Goal: Information Seeking & Learning: Understand process/instructions

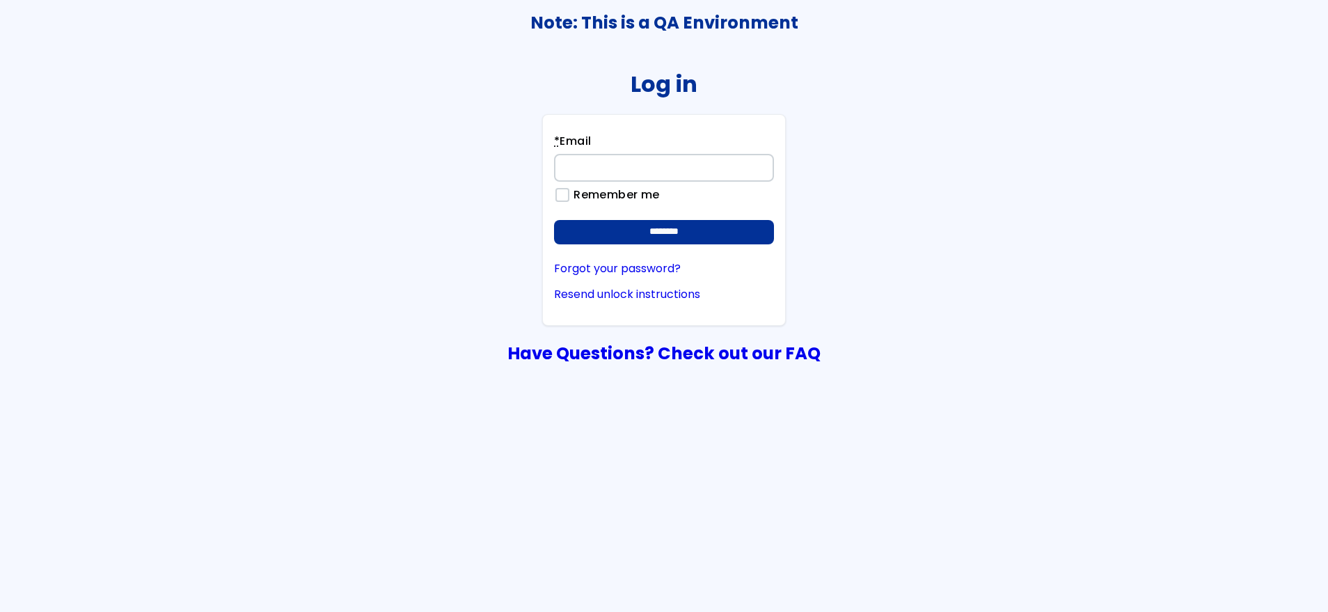
click at [1224, 179] on div "Log in * Email Remember me ******** Forgot your password? Resend unlock instruc…" at bounding box center [664, 211] width 1327 height 317
drag, startPoint x: 1211, startPoint y: 106, endPoint x: 1220, endPoint y: 100, distance: 11.0
click at [1220, 100] on div "Log in * Email Remember me ******** Forgot your password? Resend unlock instruc…" at bounding box center [664, 211] width 1327 height 317
click at [608, 164] on input "* Email" at bounding box center [664, 168] width 220 height 28
type input "**********"
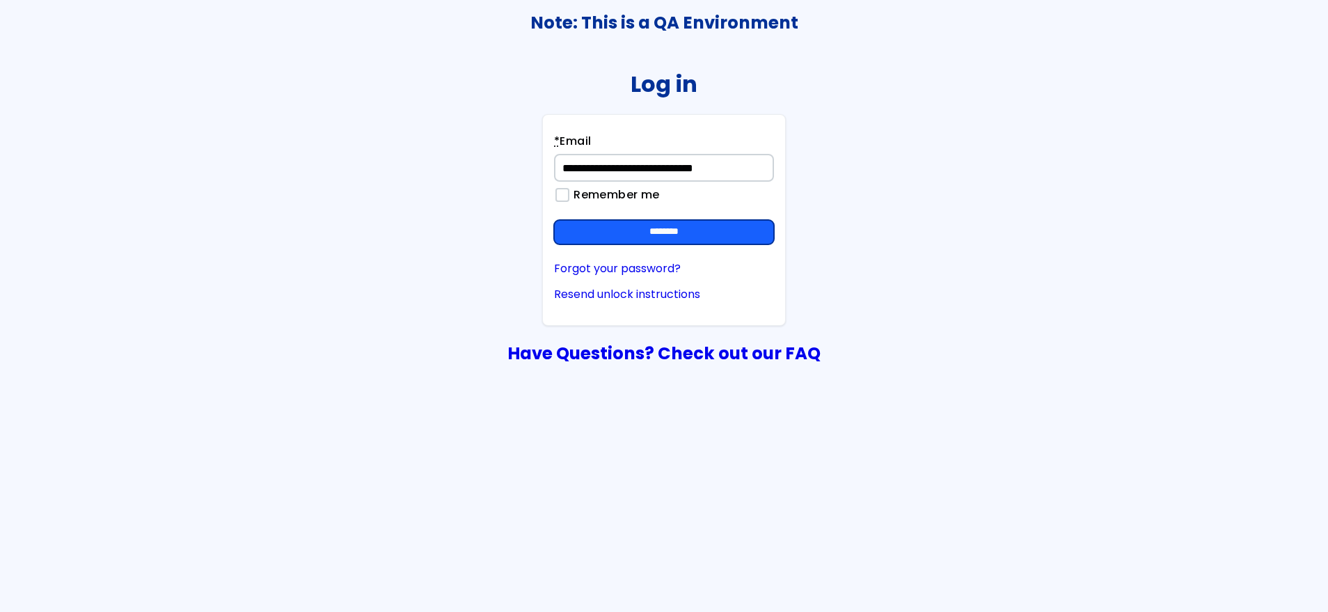
click at [714, 224] on input "********" at bounding box center [664, 232] width 220 height 25
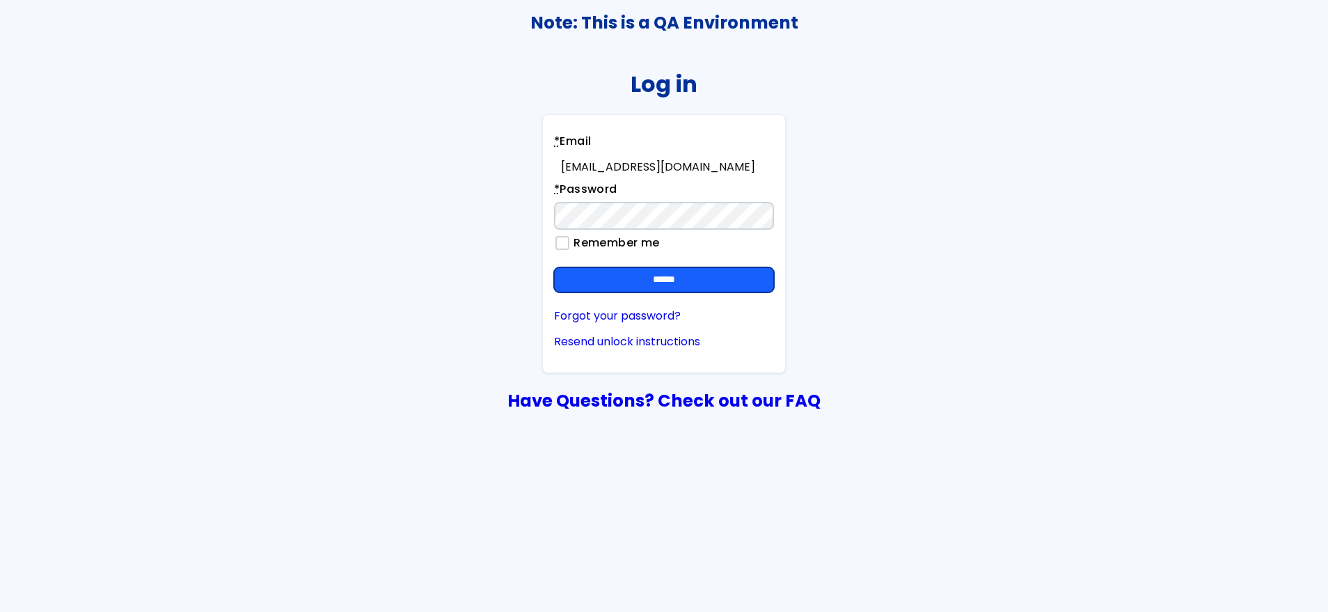
click at [737, 286] on input "******" at bounding box center [664, 279] width 220 height 25
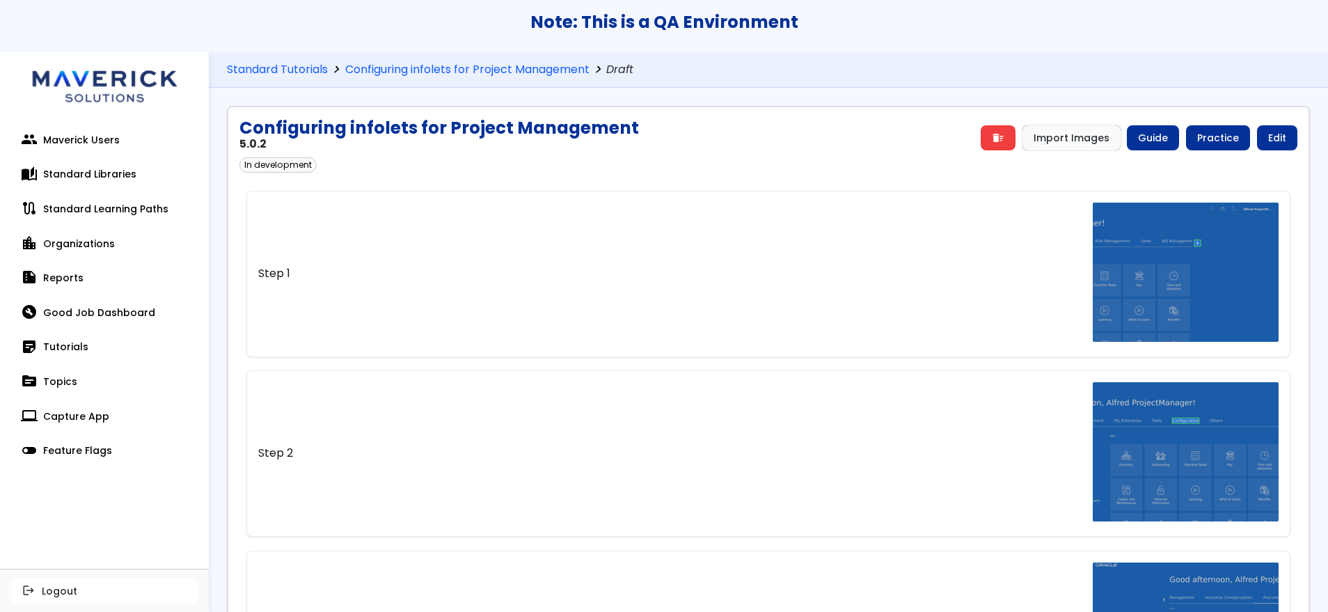
click at [1057, 58] on div "Standard Tutorials chevron_right Configuring infolets for Project Management ch…" at bounding box center [768, 70] width 1119 height 36
click at [1228, 128] on link "Practice" at bounding box center [1218, 137] width 64 height 25
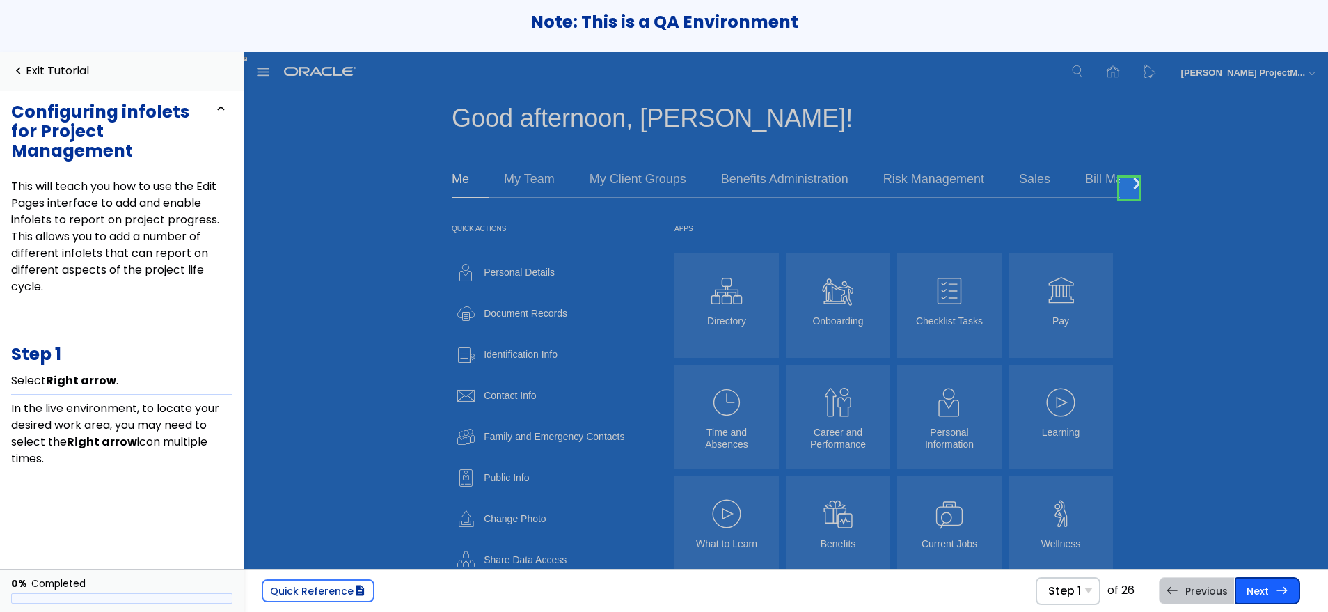
click at [1261, 590] on link "Next east Step 2 Select Configuration ." at bounding box center [1267, 590] width 65 height 26
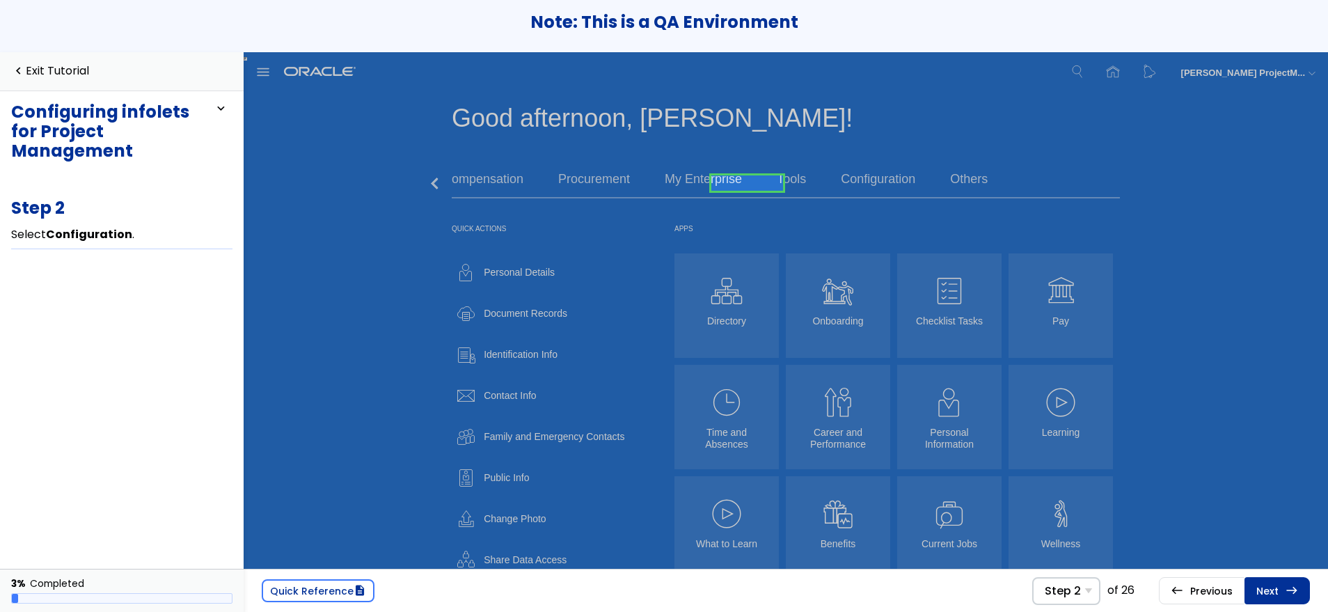
click at [1261, 590] on link "Next east Step 3 Select Sandboxes ." at bounding box center [1277, 590] width 65 height 26
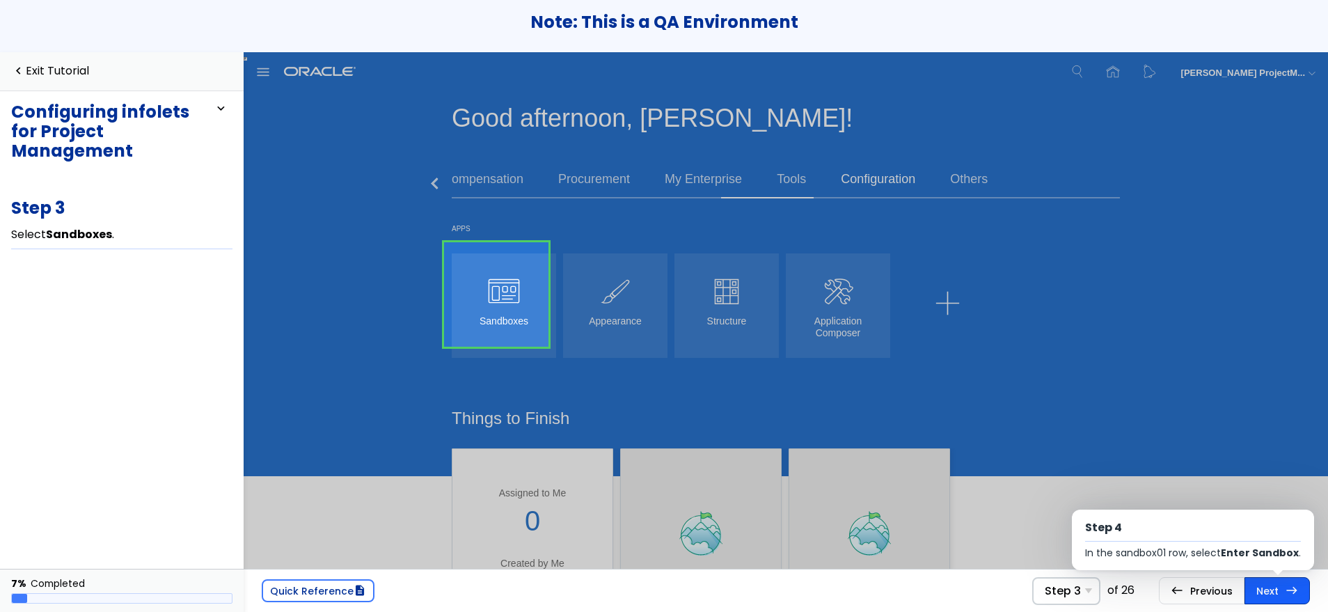
scroll to position [17, 0]
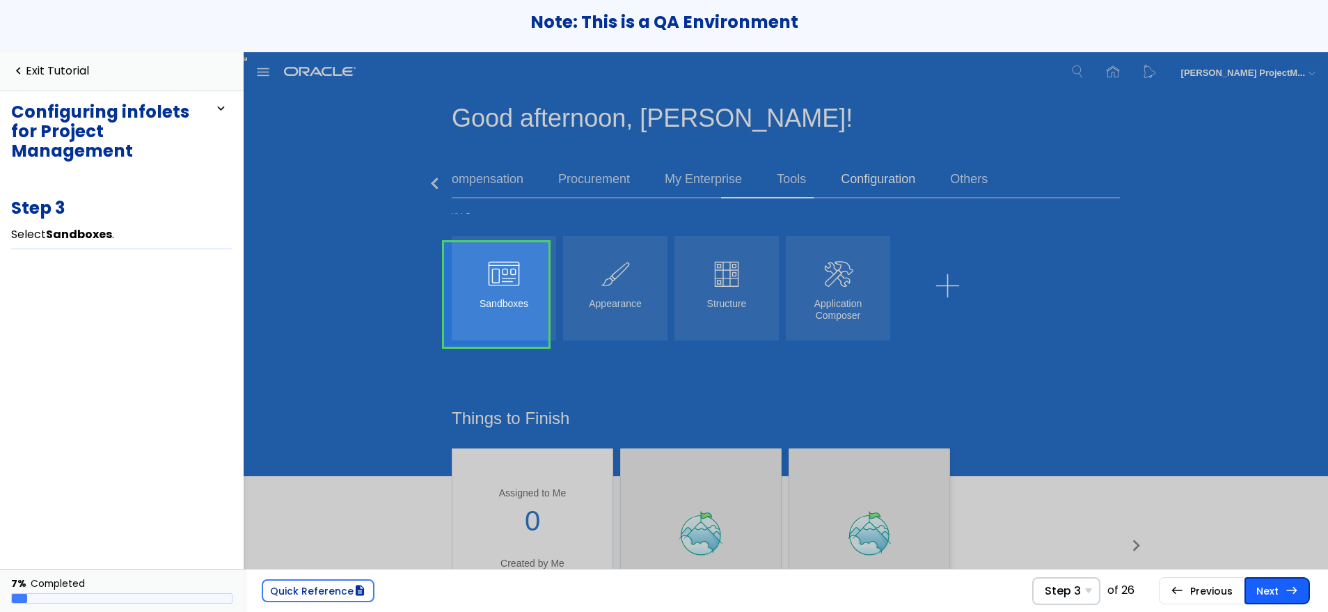
click at [1262, 593] on link "Next east Step 4 In the sandbox01 row, select Enter Sandbox ." at bounding box center [1277, 590] width 65 height 26
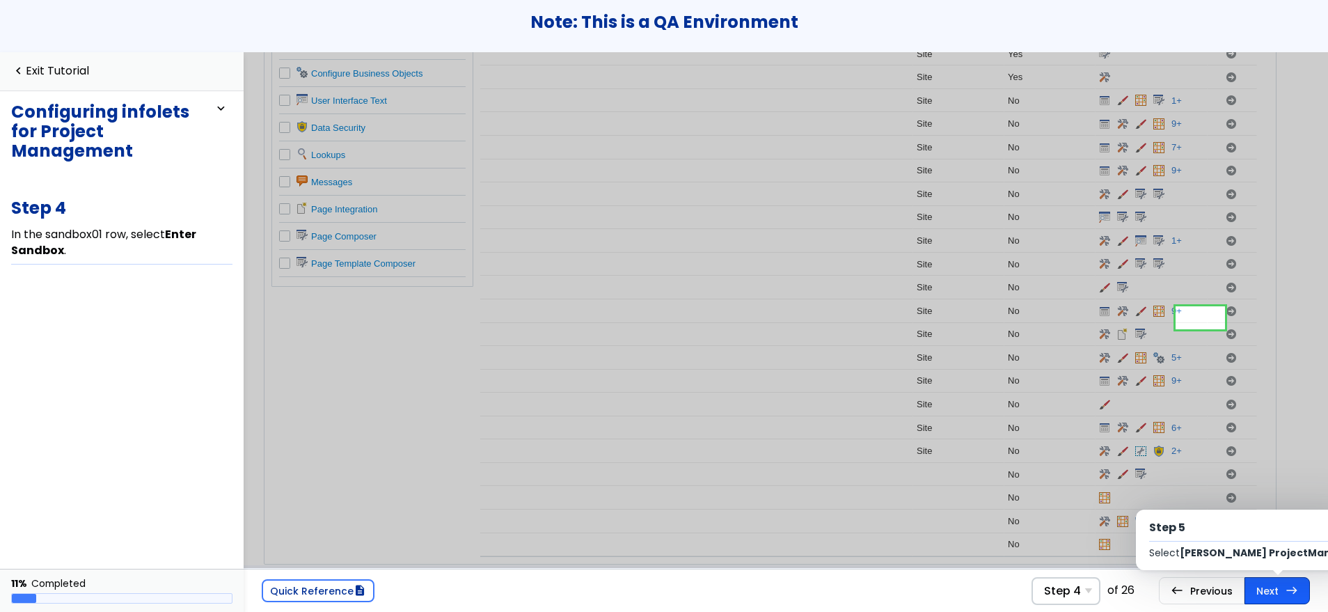
scroll to position [216, 272]
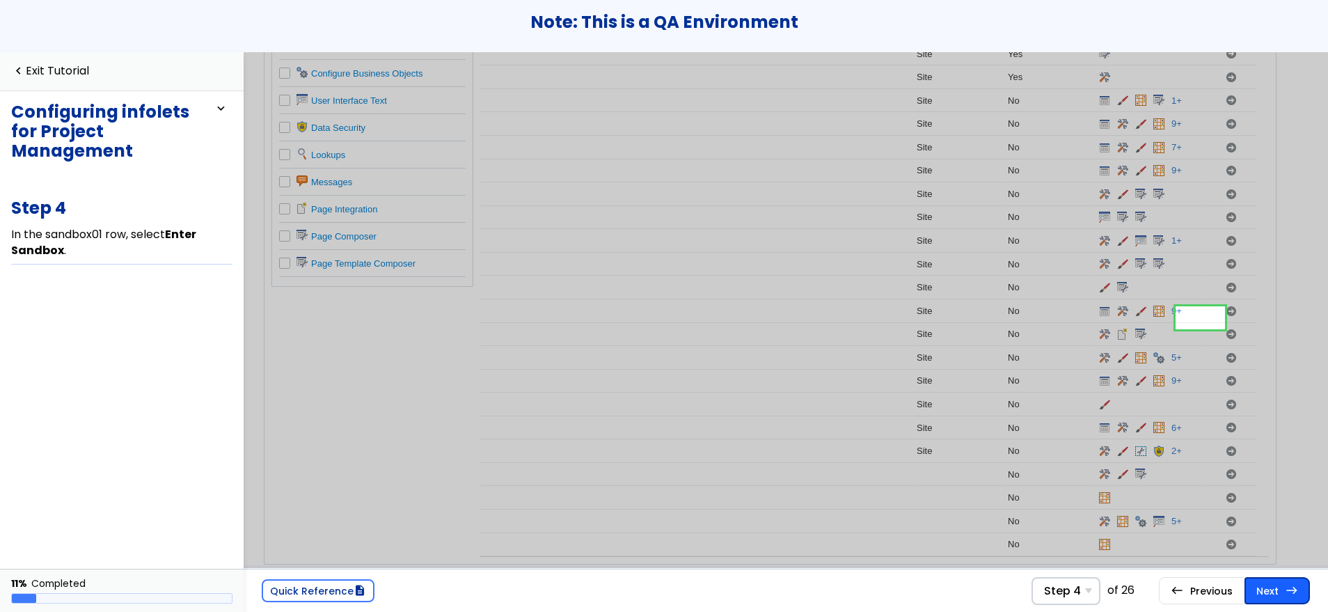
click at [1265, 596] on link "Next east Step 5 Select [PERSON_NAME] ProjectManager ." at bounding box center [1277, 590] width 65 height 26
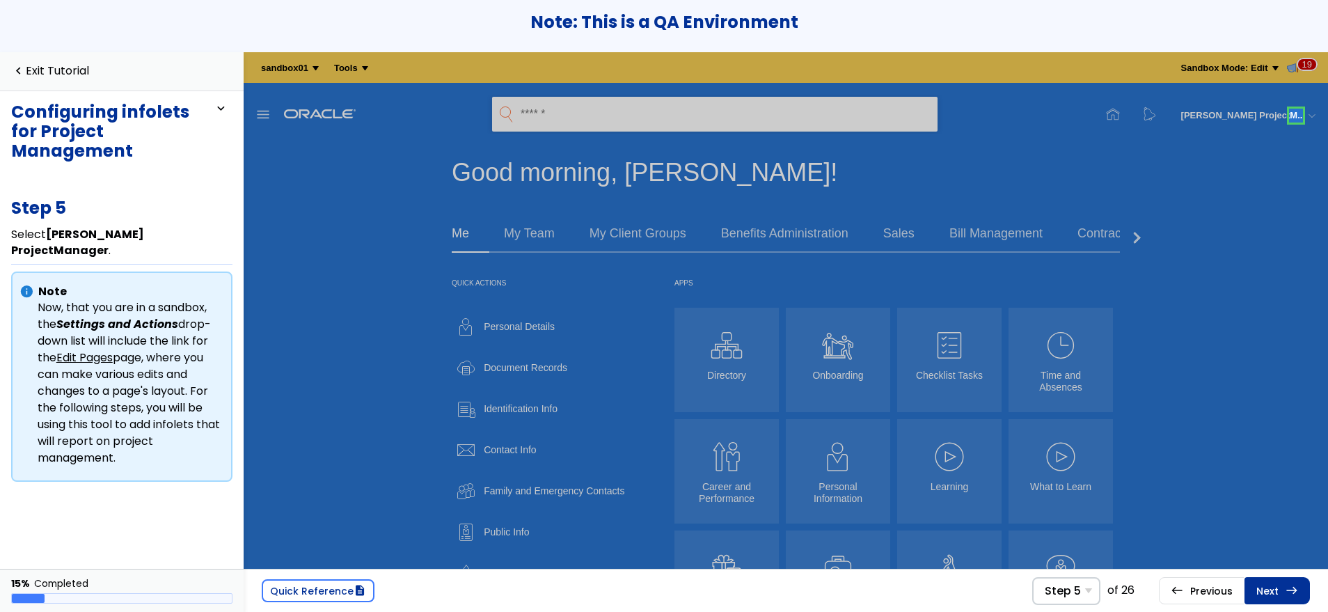
click at [1265, 597] on link "Next east Step 6 Select Edit Pages ." at bounding box center [1277, 590] width 65 height 26
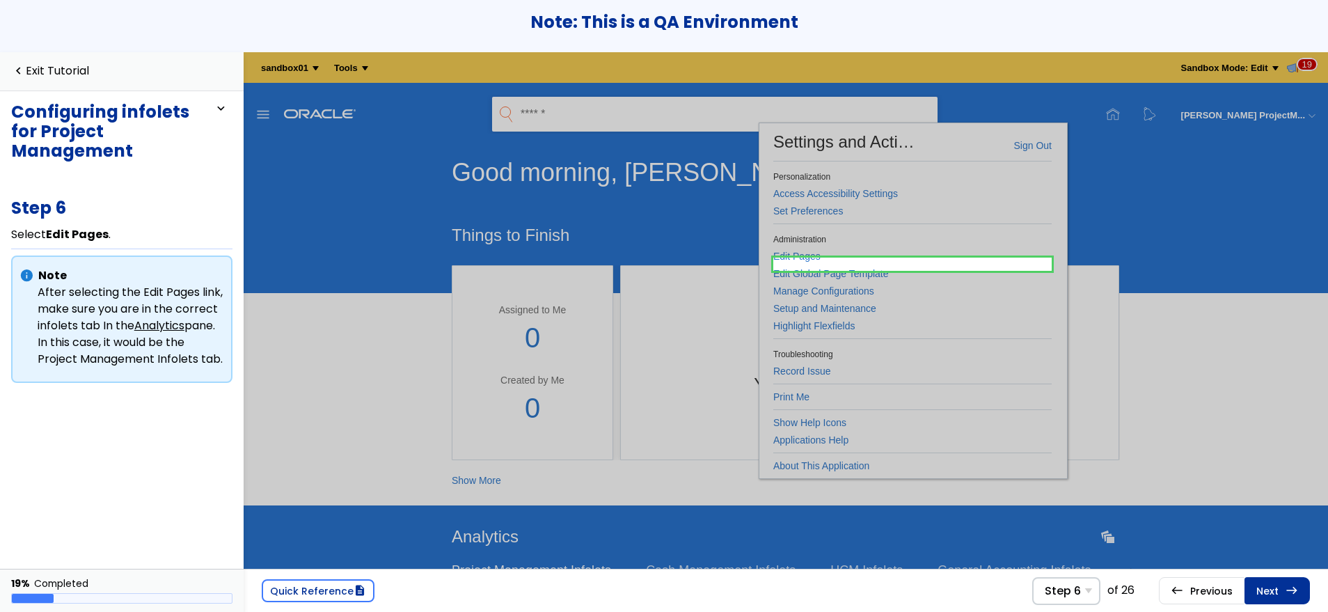
click at [1265, 597] on link "Next east Step 7 Select Infolet Repository ." at bounding box center [1277, 590] width 65 height 26
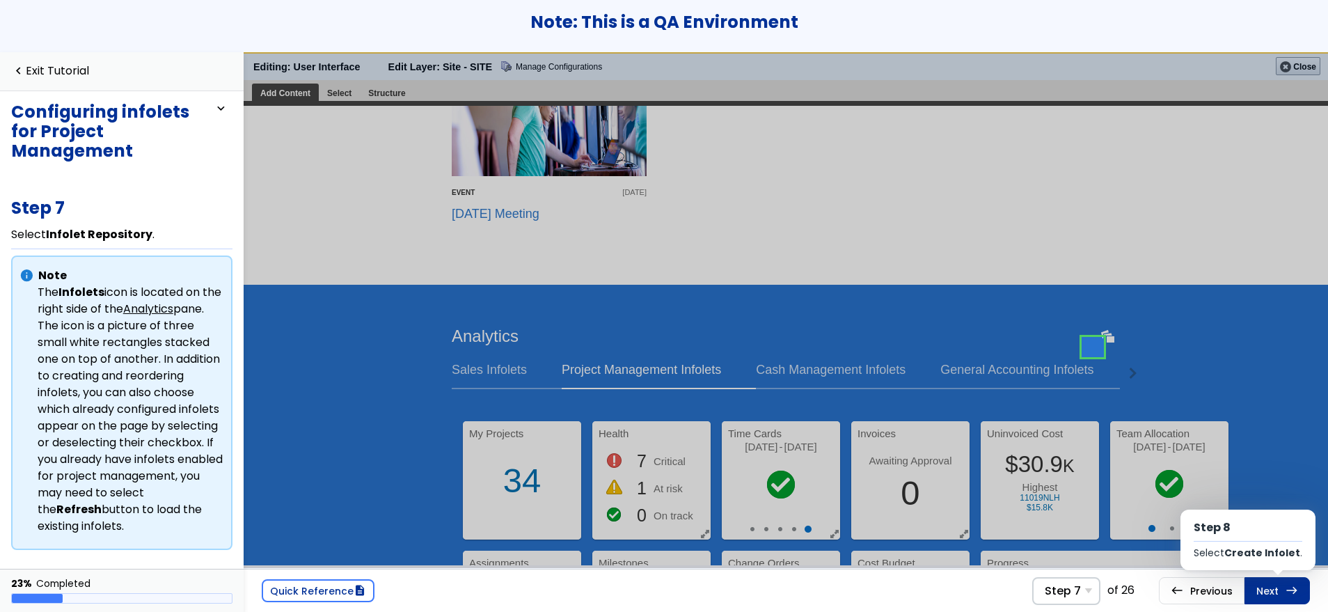
scroll to position [1154, 0]
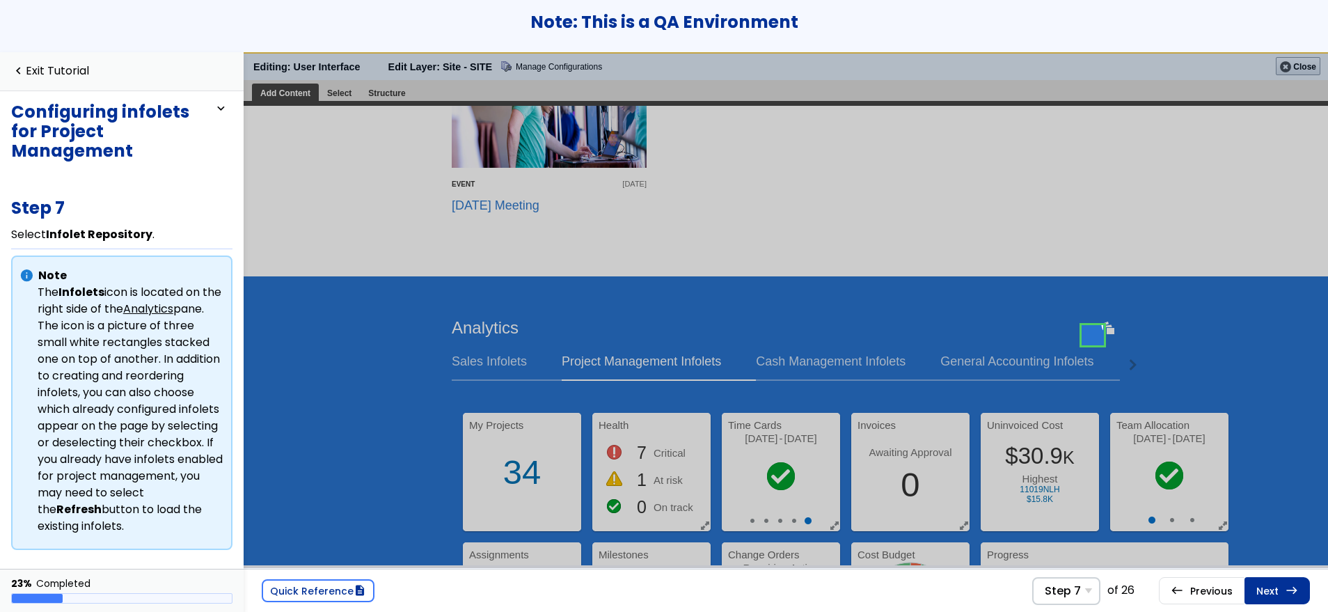
click at [1265, 597] on link "Next east Step 8 Select Create Infolet ." at bounding box center [1277, 590] width 65 height 26
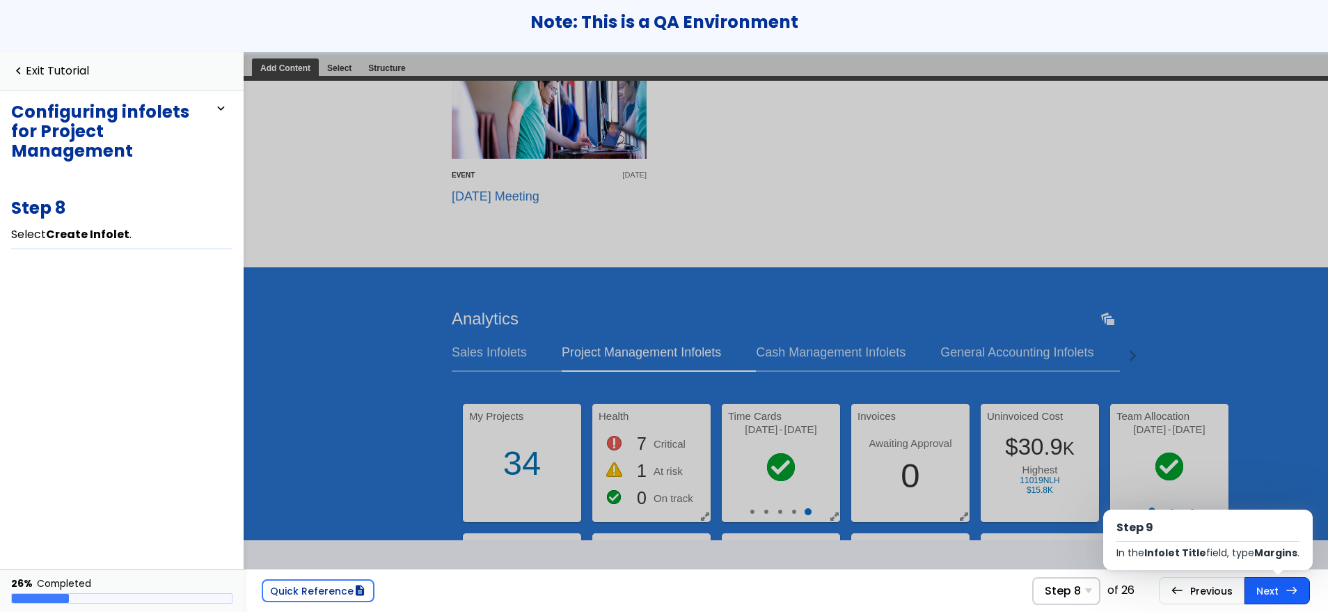
scroll to position [1154, 0]
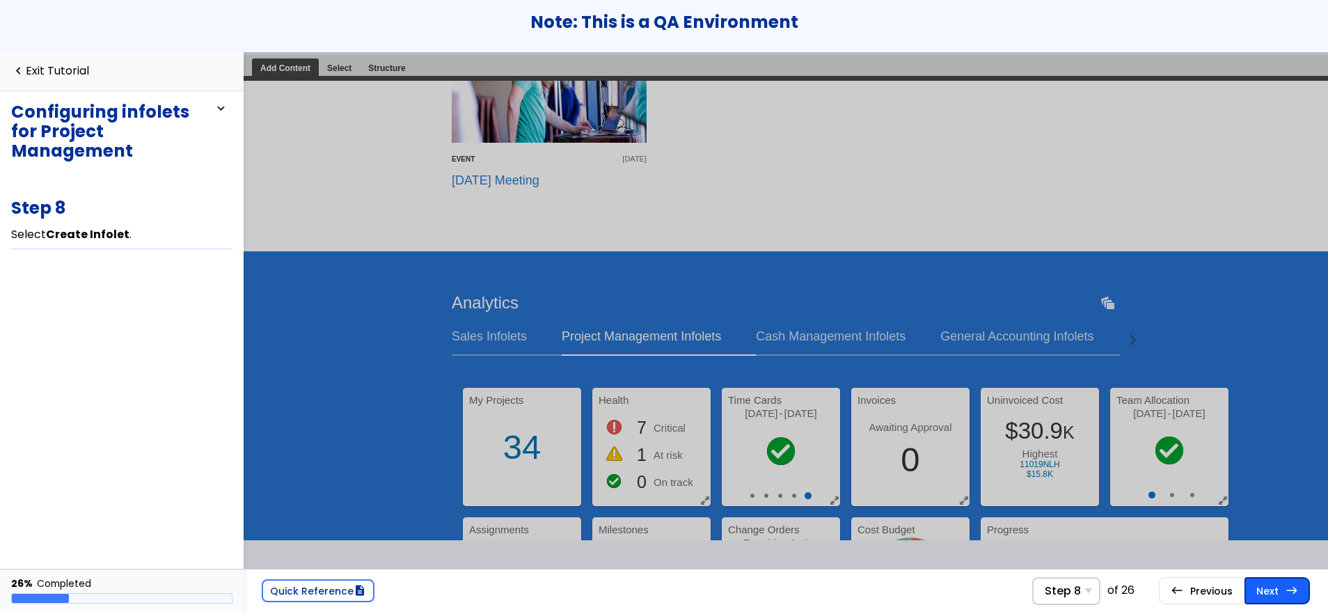
click at [1270, 590] on link "Next east Step 9 In the Infolet Title field, type Margins ." at bounding box center [1277, 590] width 65 height 26
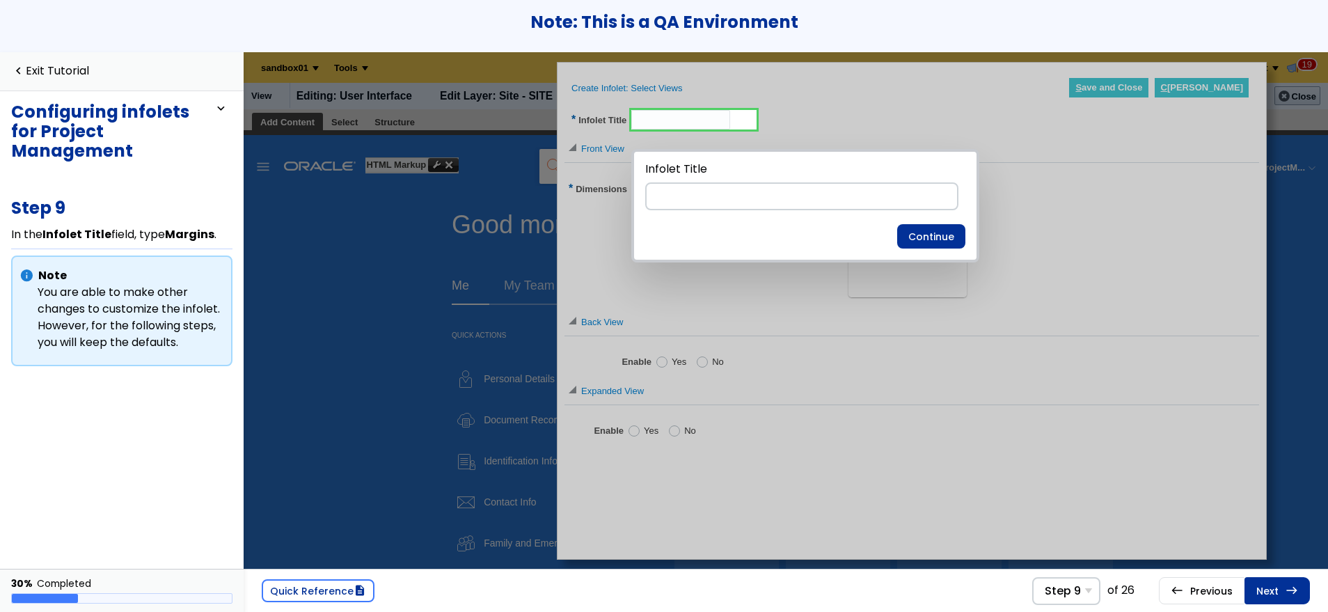
click at [1270, 590] on link "Next east Step 10 Select Save and Close ." at bounding box center [1277, 590] width 65 height 26
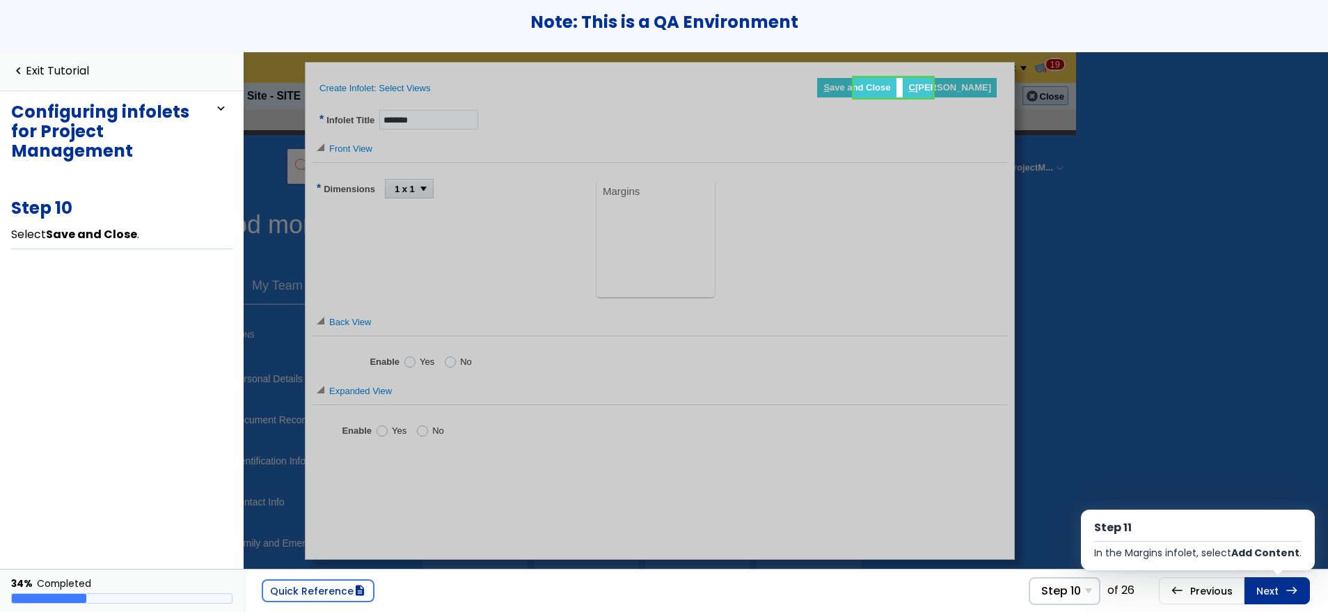
scroll to position [0, 268]
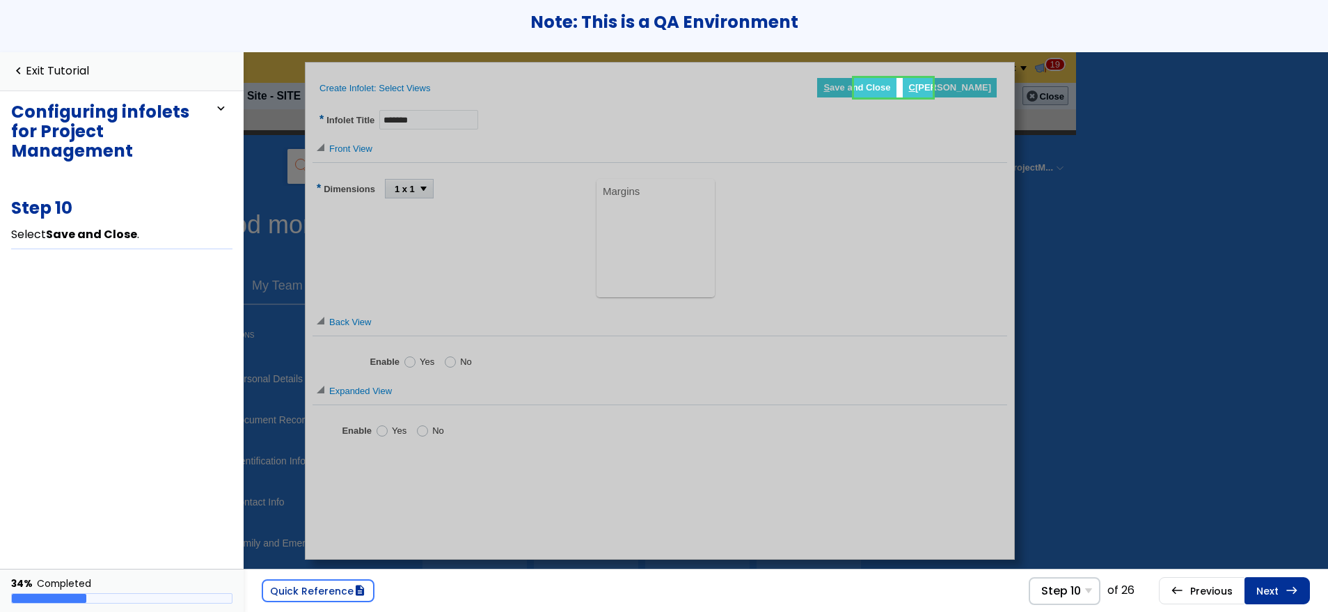
click at [1270, 590] on link "Next east Step 11 In the Margins infolet, select Add Content ." at bounding box center [1277, 590] width 65 height 26
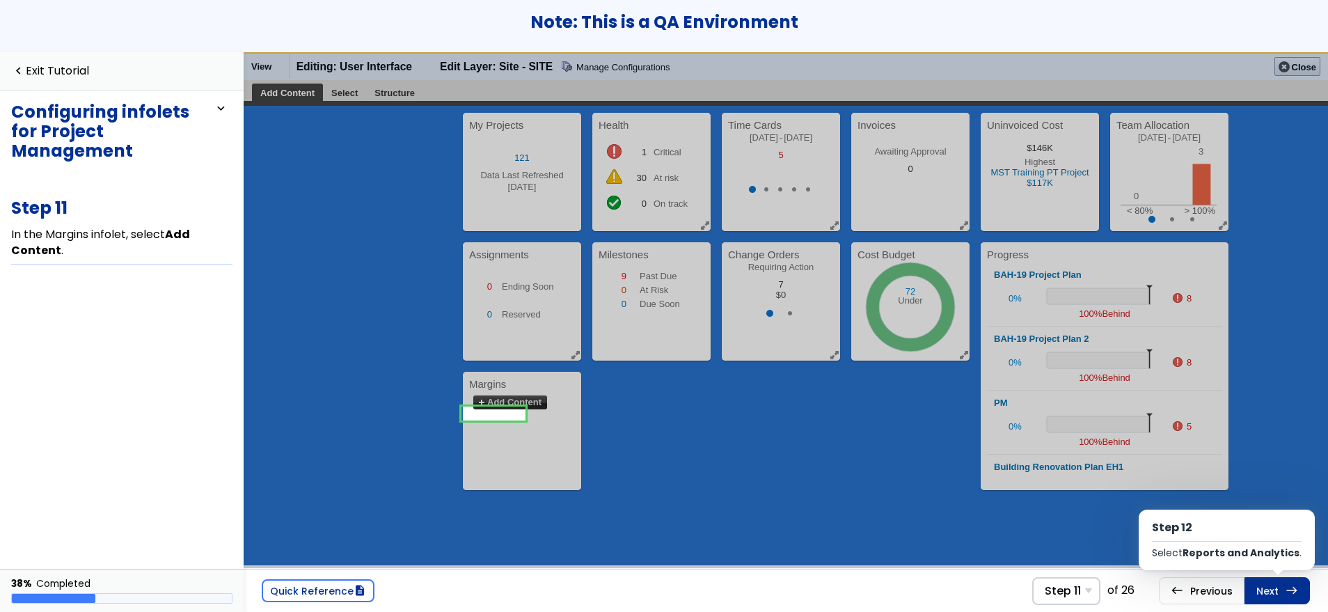
scroll to position [1111, 0]
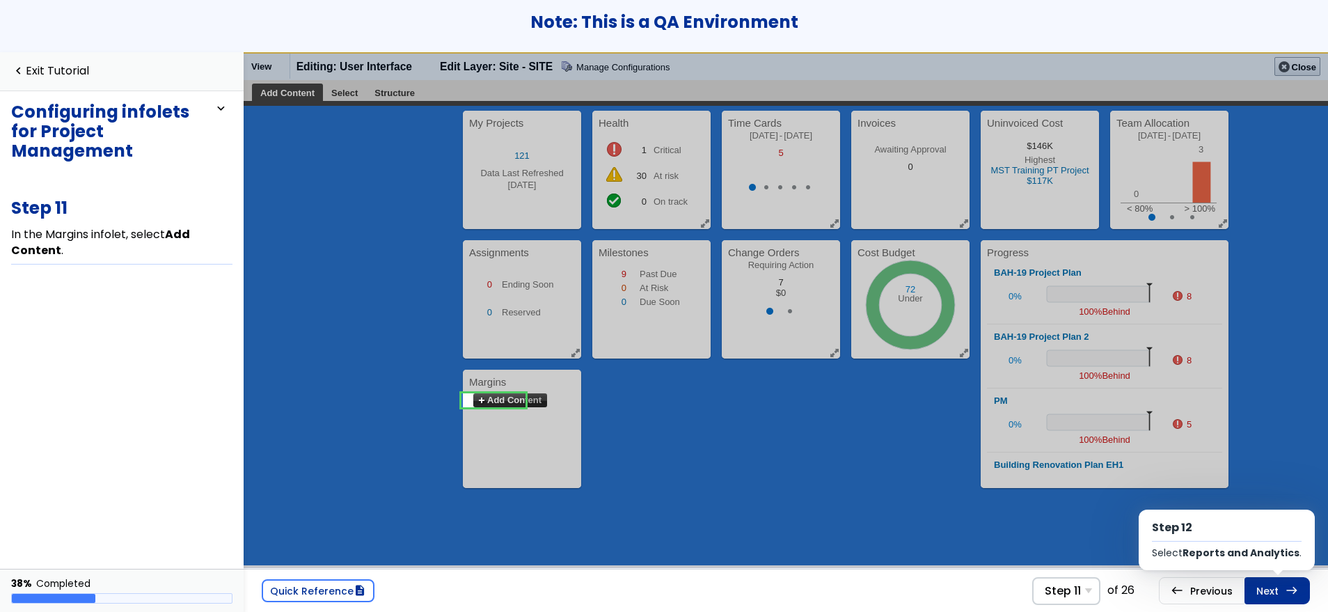
click at [1270, 590] on link "Next east Step 12 Select Reports and Analytics ." at bounding box center [1277, 590] width 65 height 26
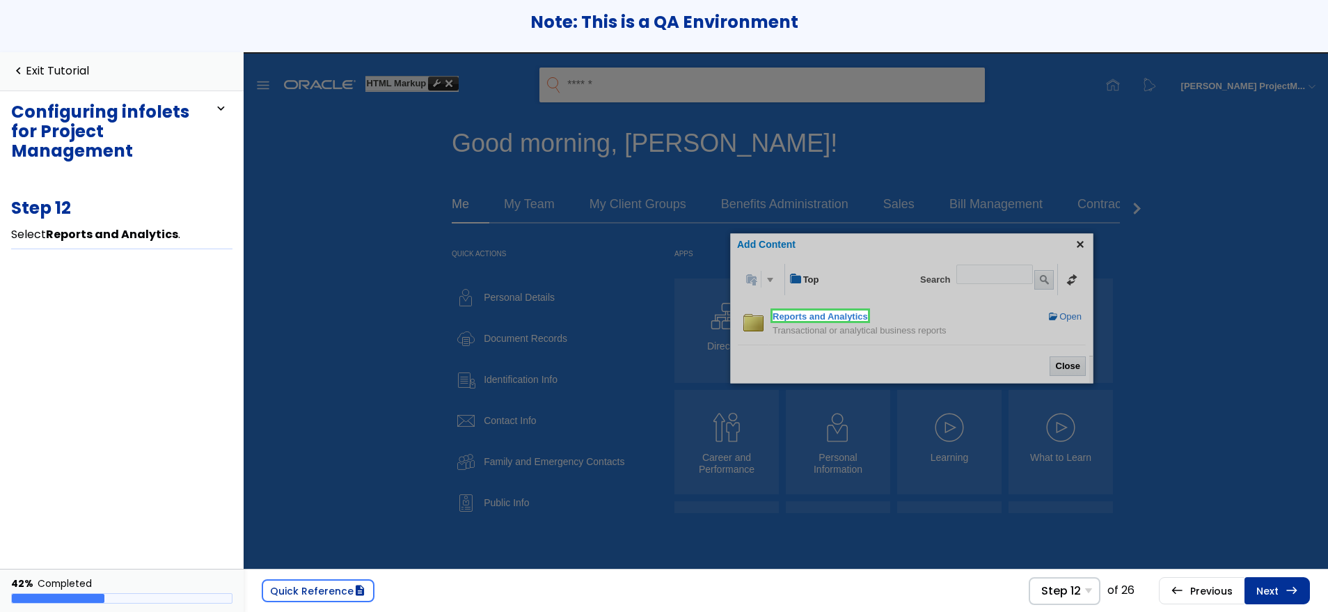
click at [1270, 590] on link "Next east Step 13 Select OBIEERepository ." at bounding box center [1277, 590] width 65 height 26
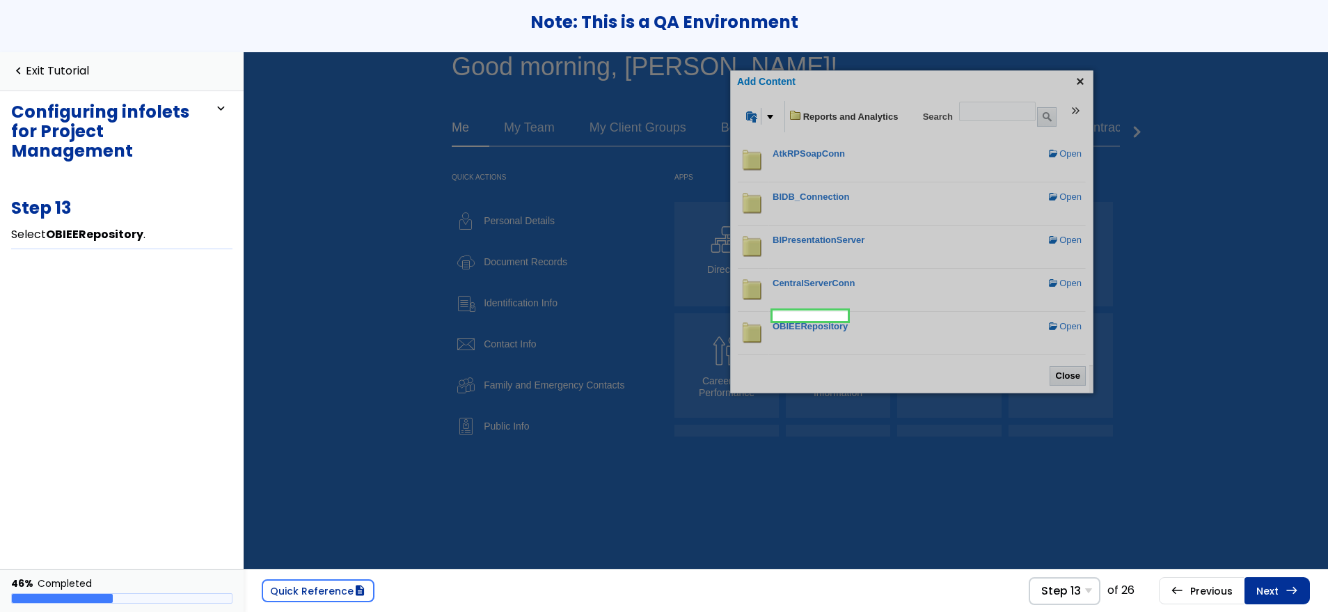
click at [1270, 590] on link "Next east Step 14 Select Shared Folders ." at bounding box center [1277, 590] width 65 height 26
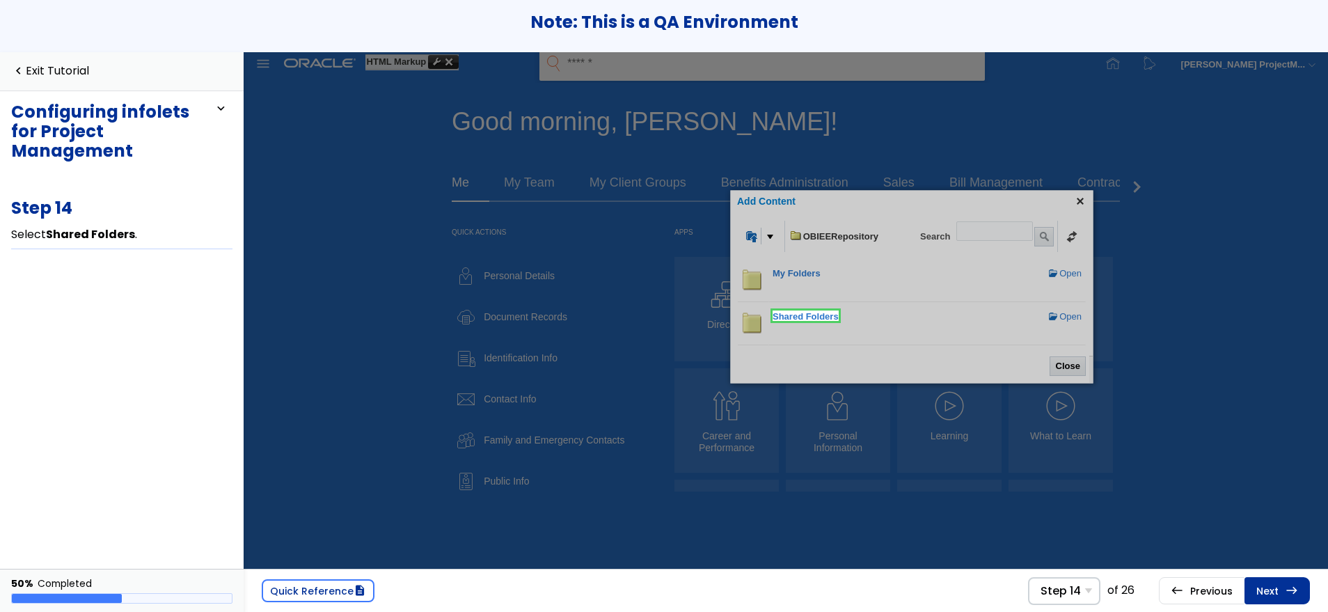
click at [1270, 590] on link "Next east Step 15 Select Custom ." at bounding box center [1277, 590] width 65 height 26
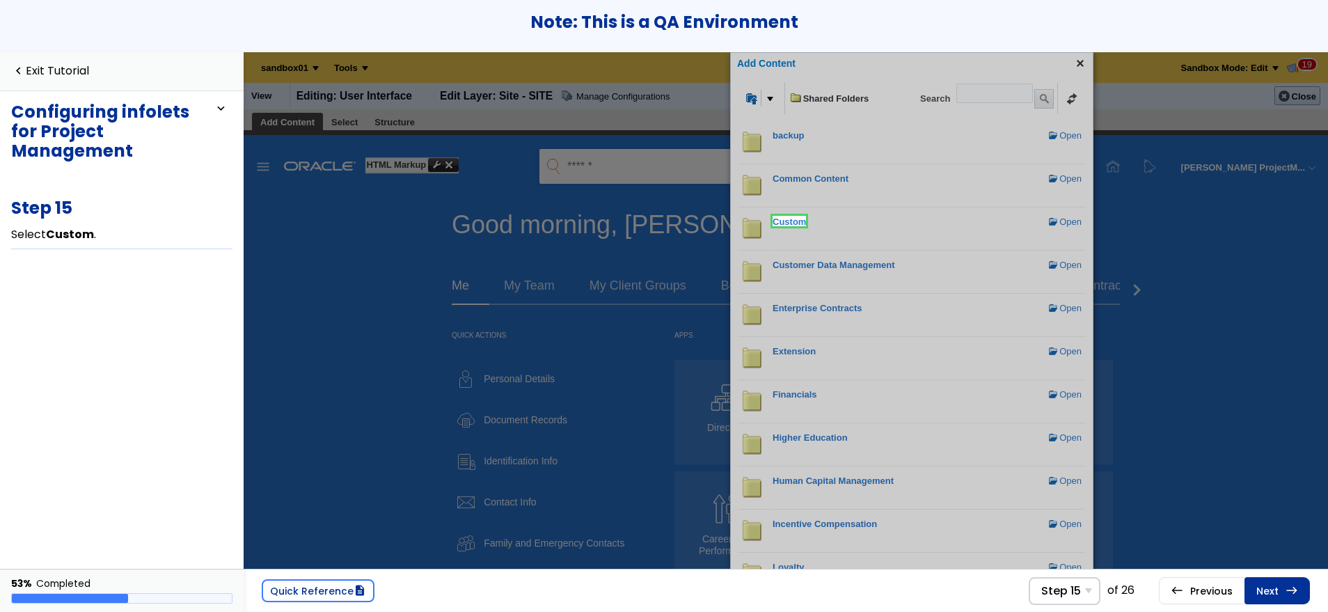
click at [1270, 590] on link "Next east Step 16 Select Observed SSP Details ." at bounding box center [1277, 590] width 65 height 26
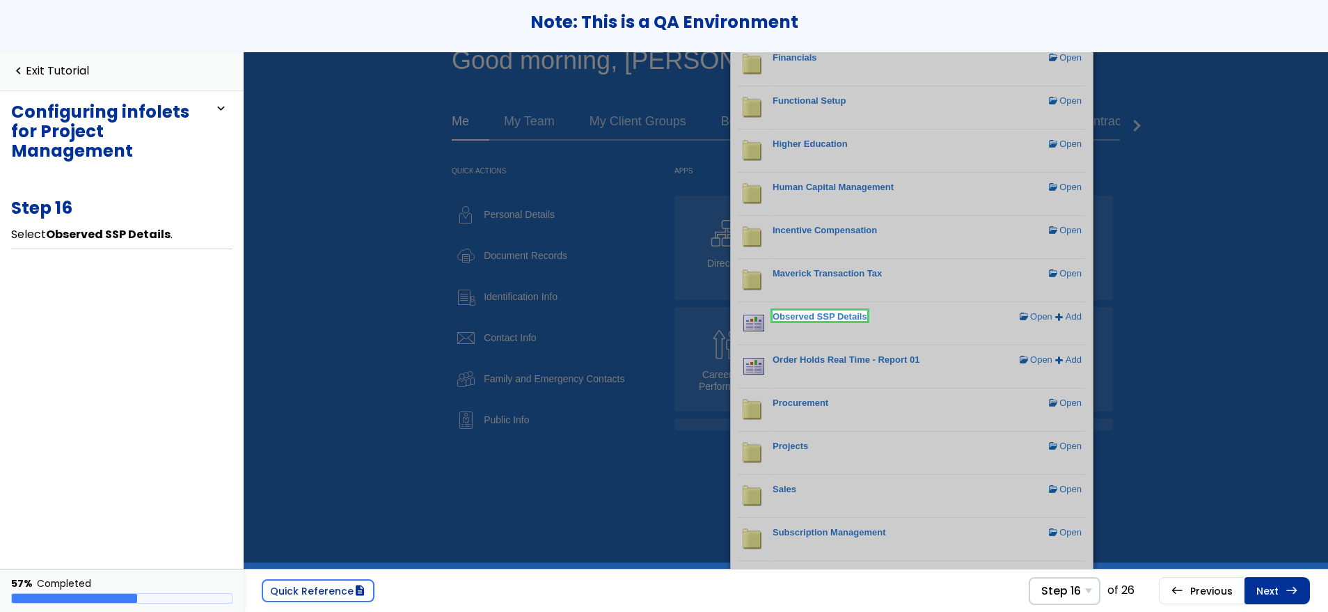
click at [1270, 590] on link "Next east Step 17 In the compoundView!1 row, select Add ." at bounding box center [1277, 590] width 65 height 26
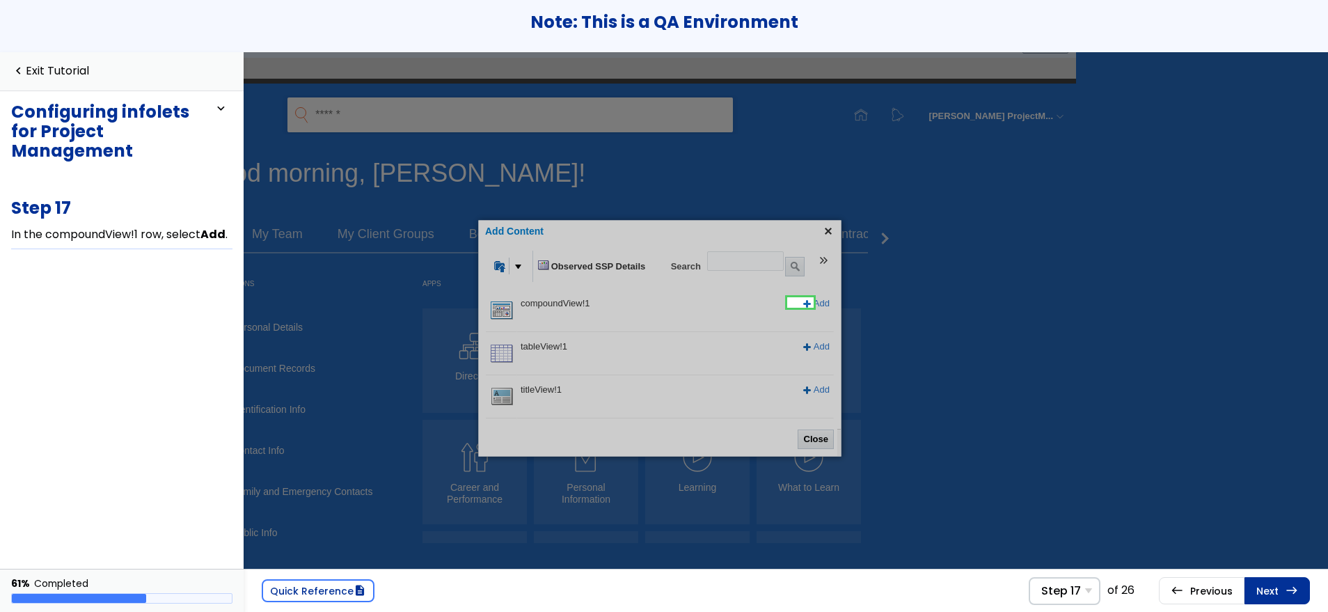
drag, startPoint x: 1087, startPoint y: 122, endPoint x: 1117, endPoint y: 55, distance: 73.2
click at [1089, 118] on div at bounding box center [660, 337] width 1336 height 675
